Goal: Go to known website: Go to known website

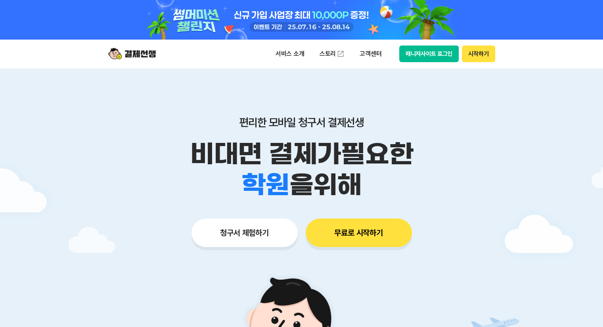
click at [437, 52] on button "매니저사이트 로그인" at bounding box center [429, 54] width 60 height 17
click at [425, 57] on button "매니저사이트 로그인" at bounding box center [429, 54] width 60 height 17
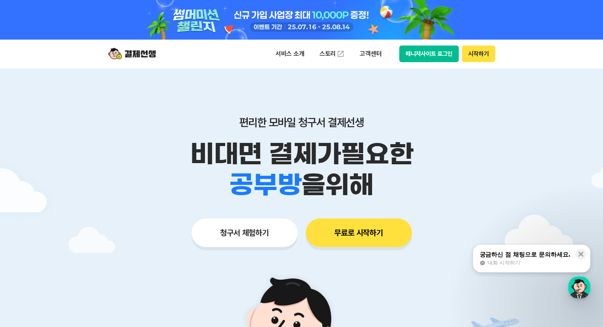
click at [409, 56] on button "매니저사이트 로그인" at bounding box center [429, 54] width 60 height 17
